Goal: Task Accomplishment & Management: Manage account settings

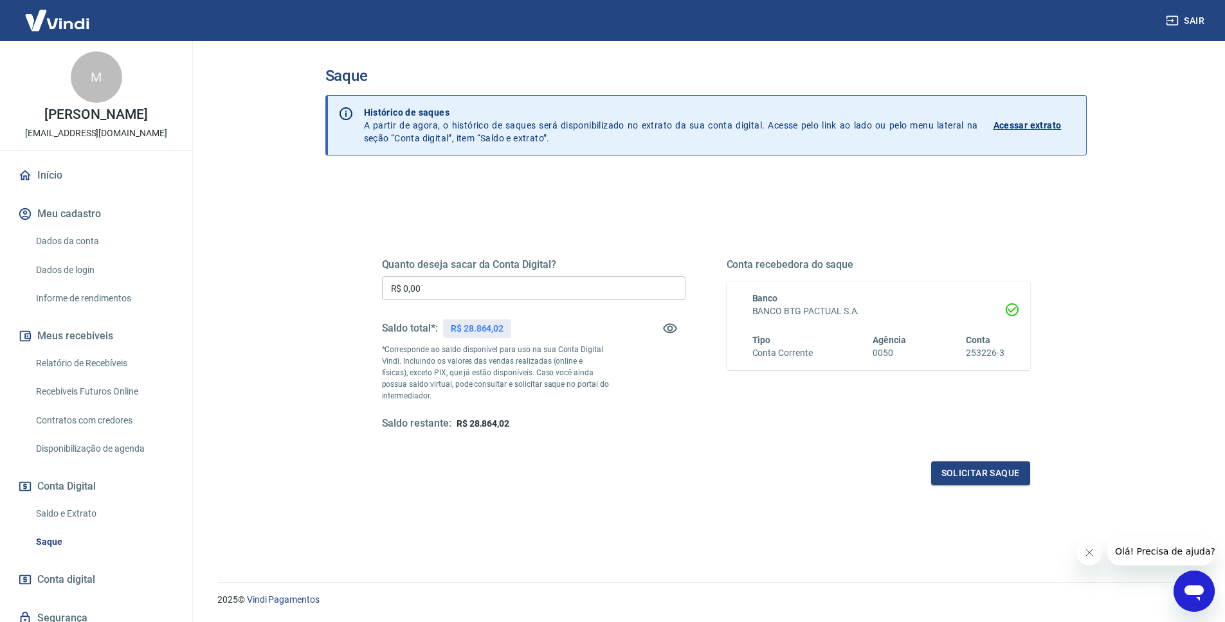
click at [499, 285] on input "R$ 0,00" at bounding box center [534, 289] width 304 height 24
click at [933, 462] on button "Solicitar saque" at bounding box center [980, 474] width 99 height 24
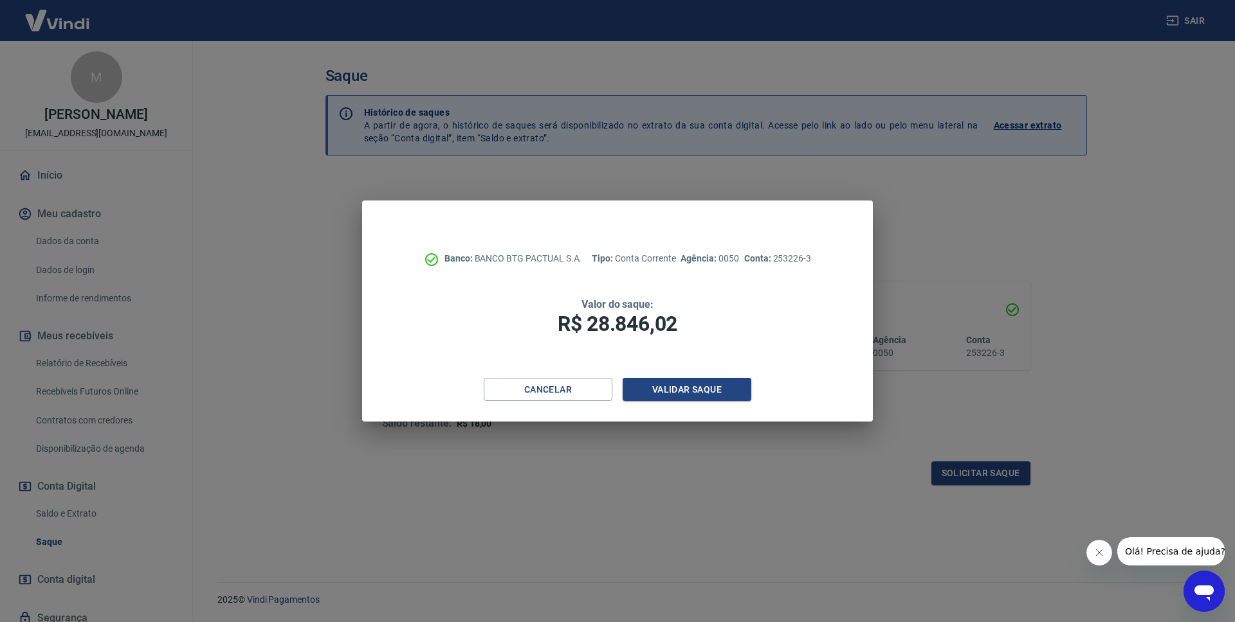
click at [562, 377] on div "Banco: BANCO BTG PACTUAL S.A. Tipo: Conta Corrente Agência: 0050 Conta: 253226-…" at bounding box center [617, 289] width 511 height 177
click at [556, 391] on button "Cancelar" at bounding box center [548, 390] width 129 height 24
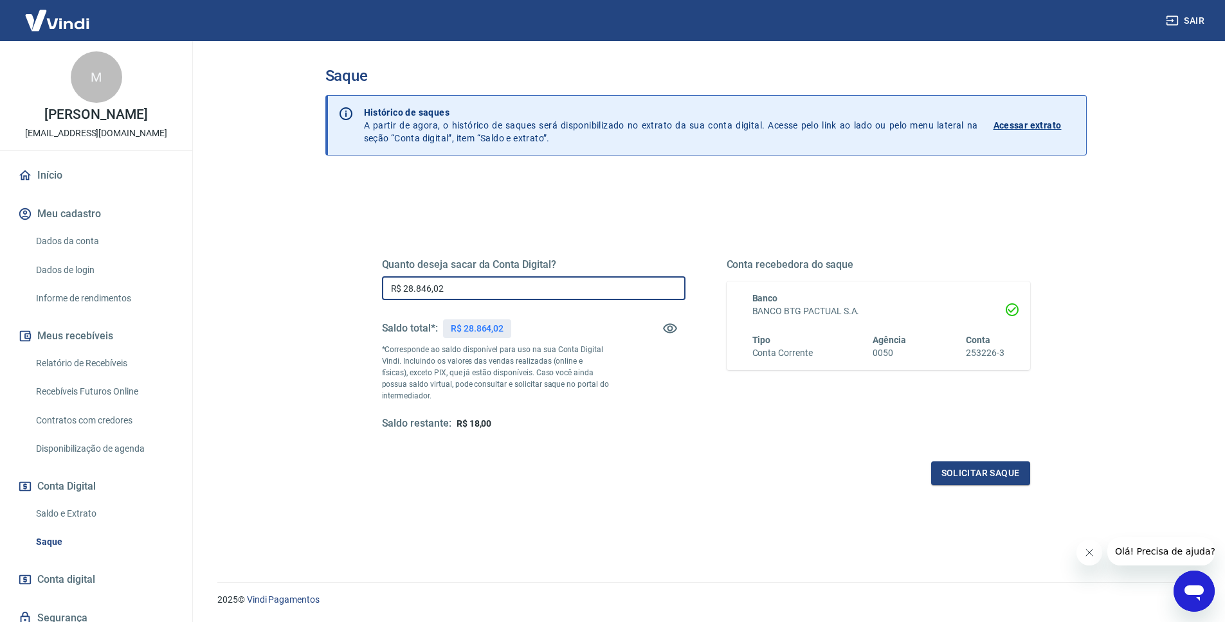
drag, startPoint x: 421, startPoint y: 291, endPoint x: 469, endPoint y: 287, distance: 47.8
click at [469, 287] on input "R$ 28.846,02" at bounding box center [534, 289] width 304 height 24
type input "R$ 28.864,02"
click at [952, 471] on button "Solicitar saque" at bounding box center [980, 474] width 99 height 24
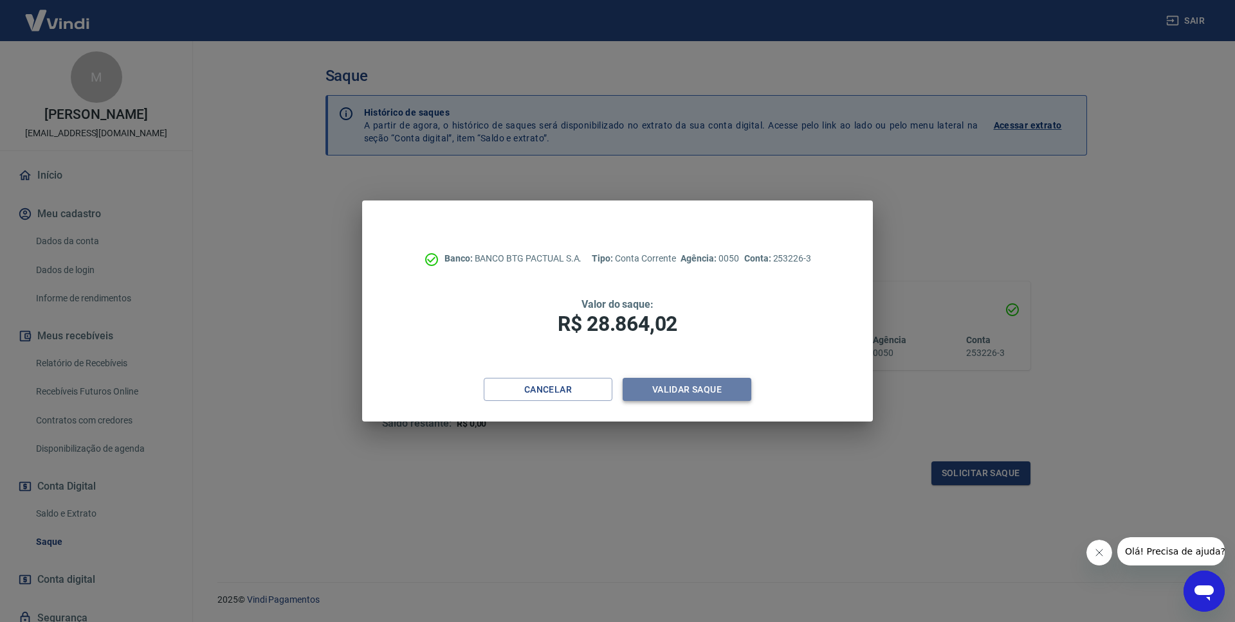
click at [682, 383] on button "Validar saque" at bounding box center [686, 390] width 129 height 24
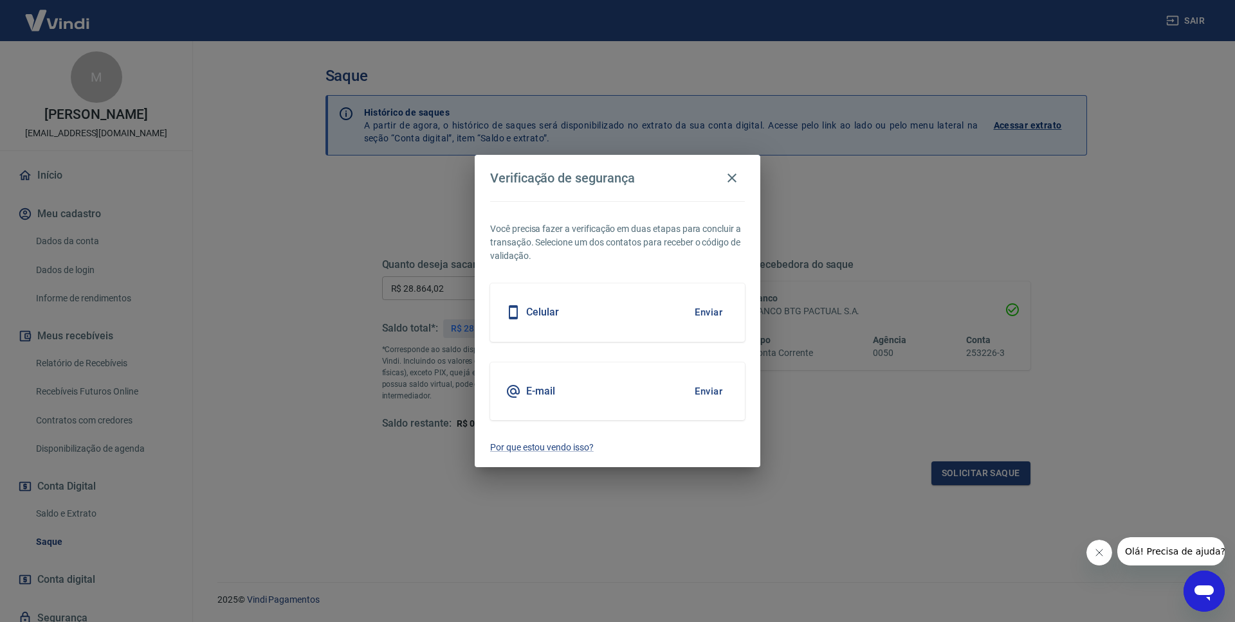
click at [709, 394] on button "Enviar" at bounding box center [708, 391] width 42 height 27
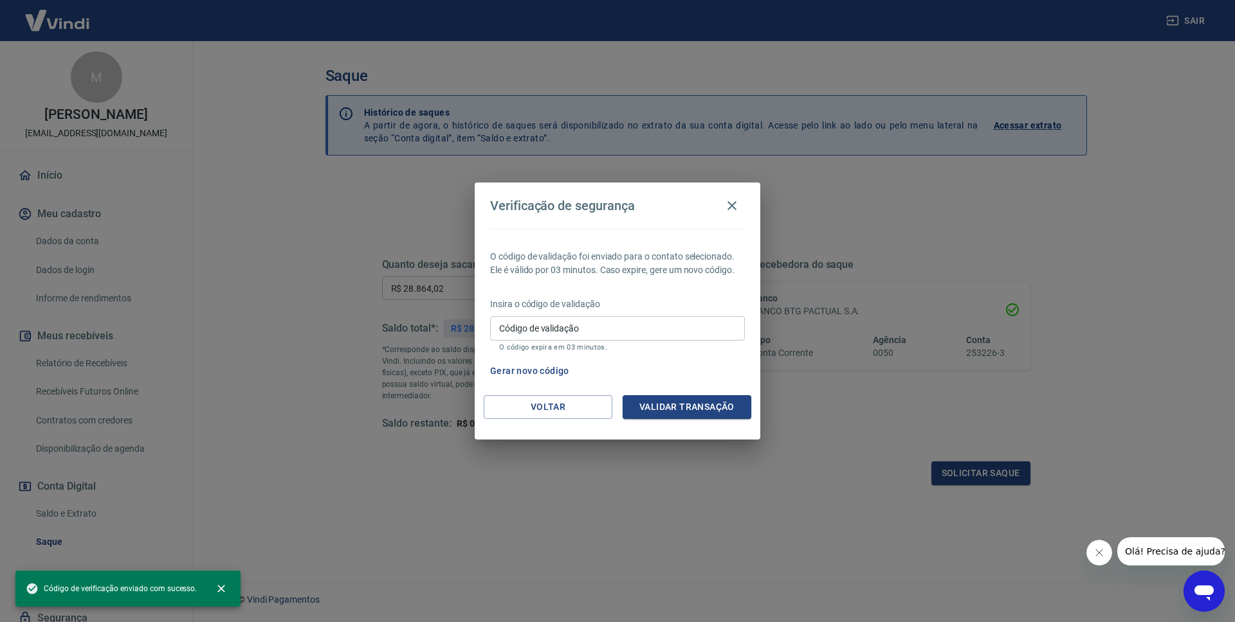
click at [613, 327] on input "Código de validação" at bounding box center [617, 328] width 255 height 24
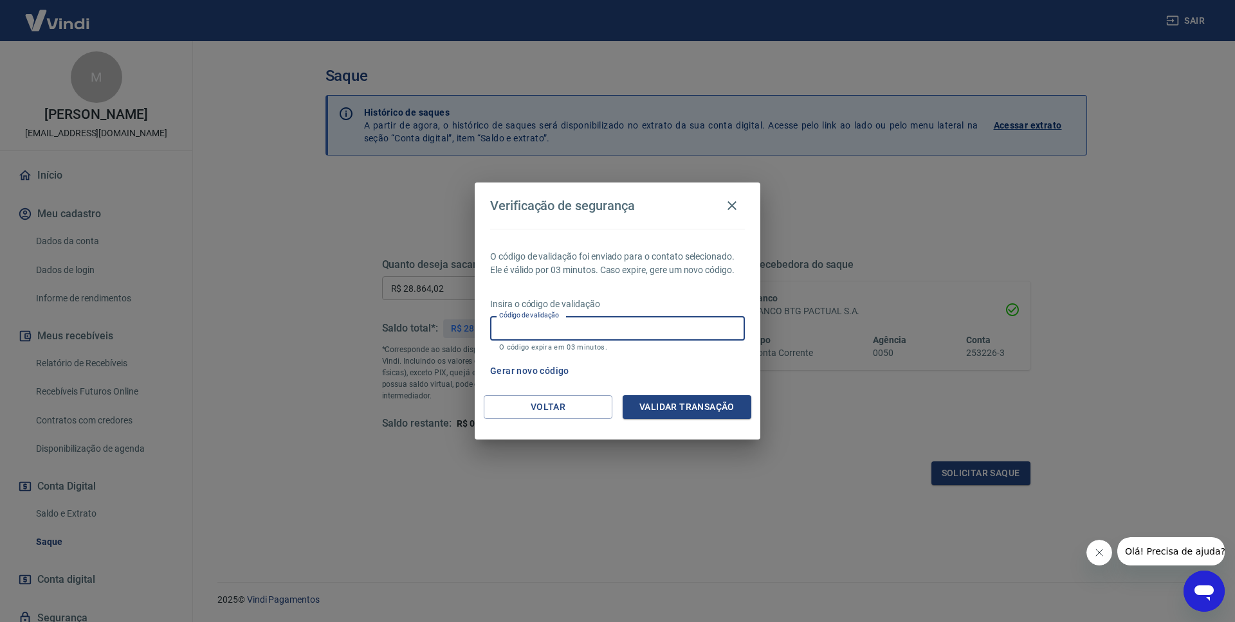
paste input "769748"
type input "769748"
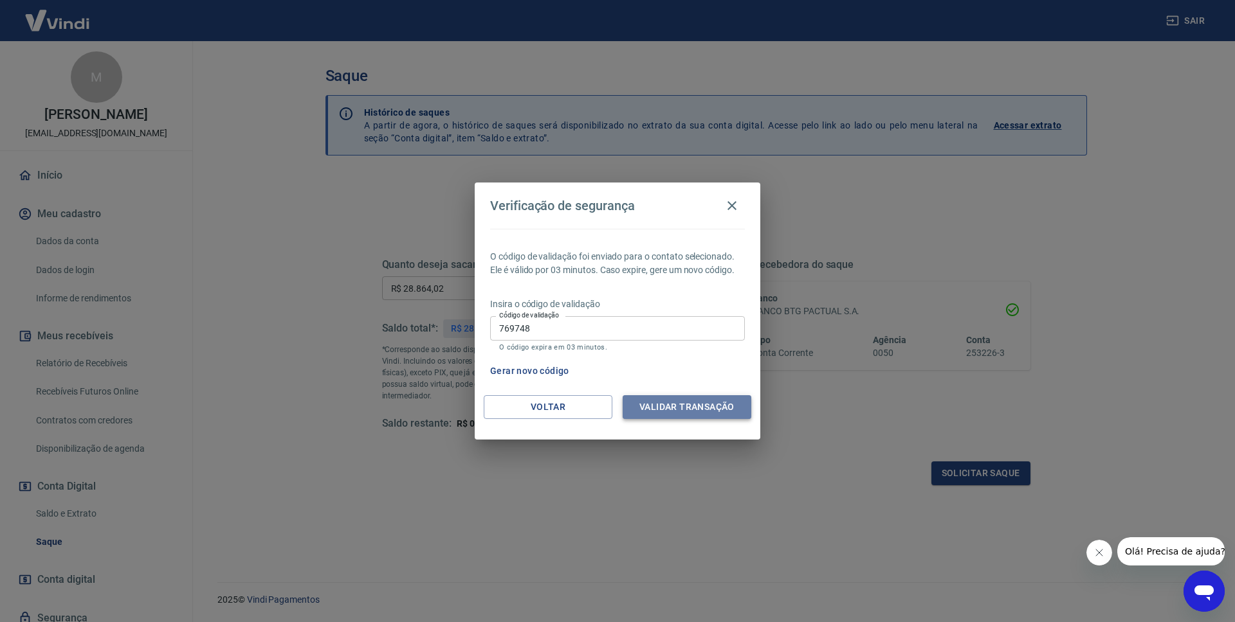
click at [675, 408] on button "Validar transação" at bounding box center [686, 407] width 129 height 24
